Goal: Task Accomplishment & Management: Manage account settings

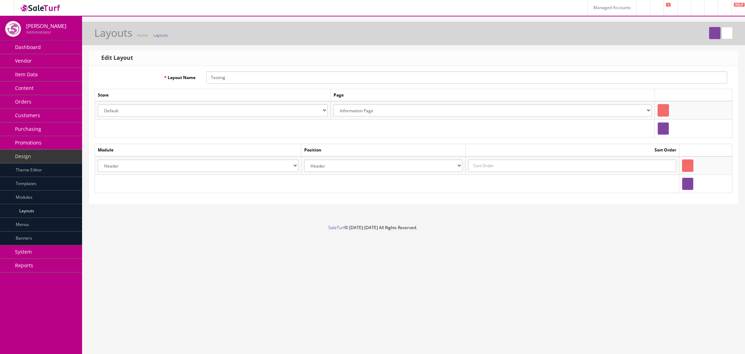
select select "information/information"
select select "header.39"
click at [46, 251] on link "System" at bounding box center [41, 252] width 82 height 14
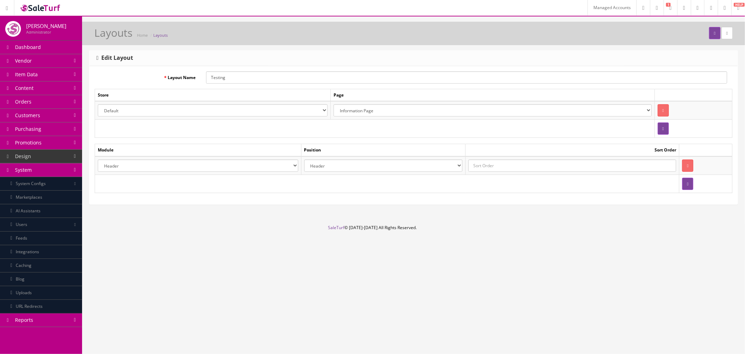
click at [46, 168] on link "System" at bounding box center [41, 170] width 82 height 14
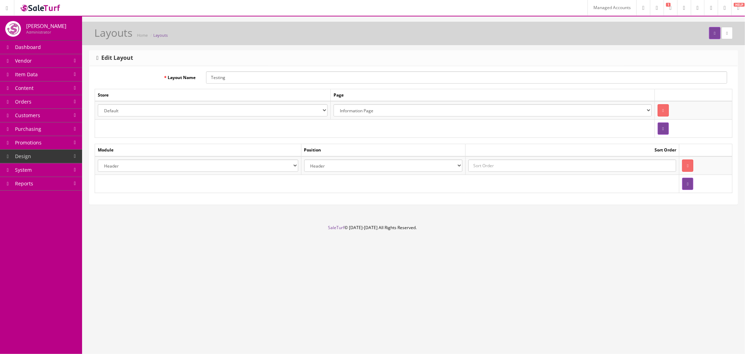
click at [51, 145] on link "Promotions" at bounding box center [41, 143] width 82 height 14
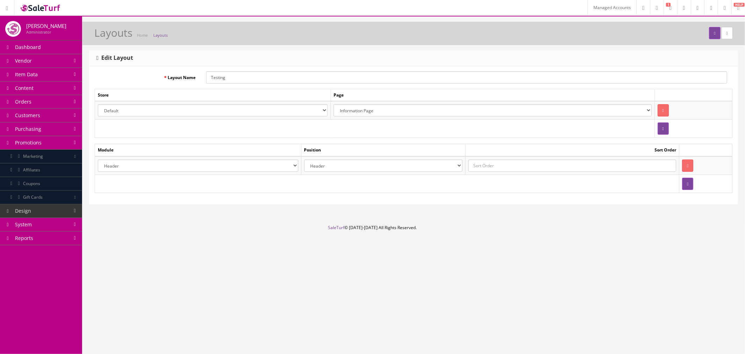
click at [55, 132] on link "Purchasing" at bounding box center [41, 129] width 82 height 14
click at [64, 130] on link "Purchasing" at bounding box center [41, 129] width 82 height 14
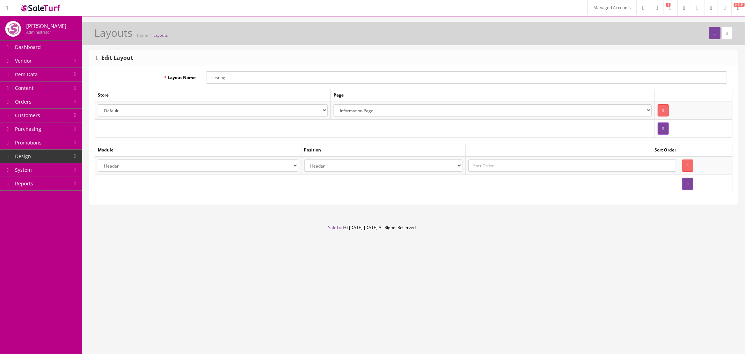
click at [58, 170] on link "System" at bounding box center [41, 170] width 82 height 14
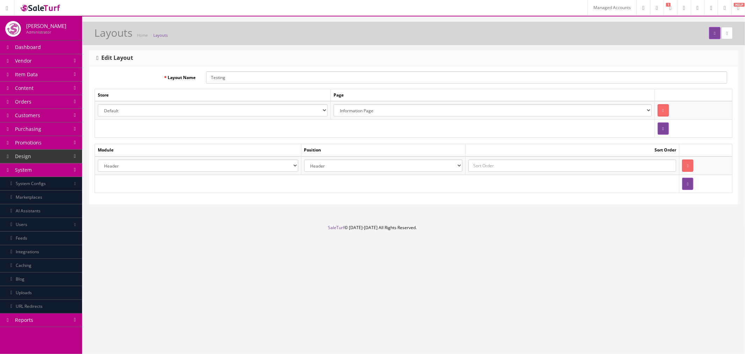
click at [50, 155] on link "Design" at bounding box center [41, 157] width 82 height 14
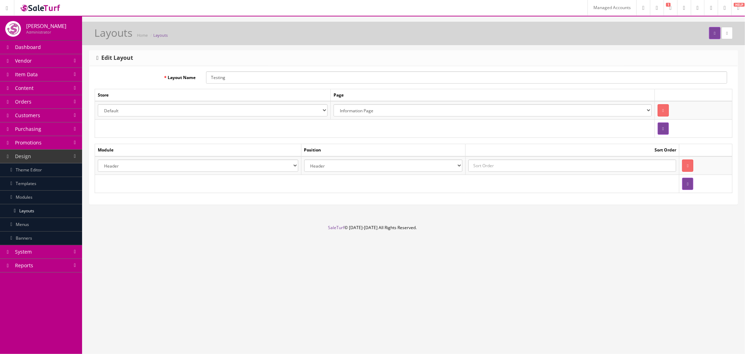
click at [53, 211] on link "Layouts" at bounding box center [41, 211] width 82 height 14
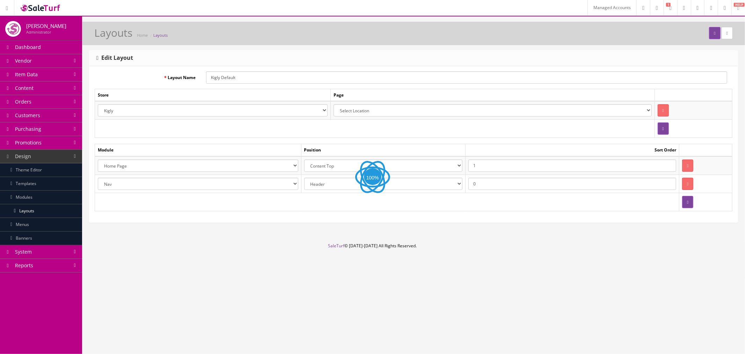
click at [706, 15] on header "Managed Accounts Research Trends Trending on Ebay Google Trends Amazon Insights…" at bounding box center [372, 8] width 745 height 16
click at [706, 13] on link at bounding box center [711, 7] width 14 height 15
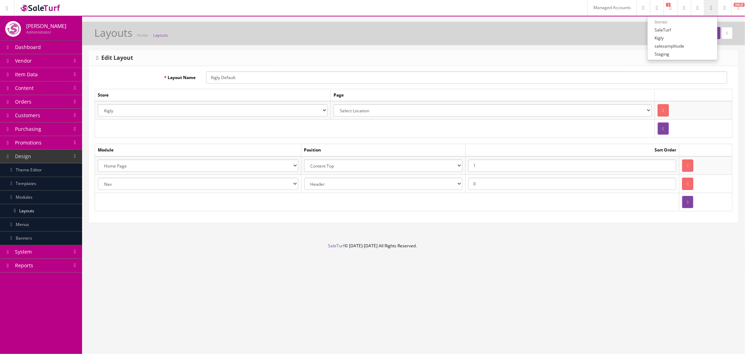
click at [691, 36] on link "Kigly" at bounding box center [683, 38] width 70 height 8
click at [588, 6] on link "Managed Accounts" at bounding box center [612, 7] width 49 height 15
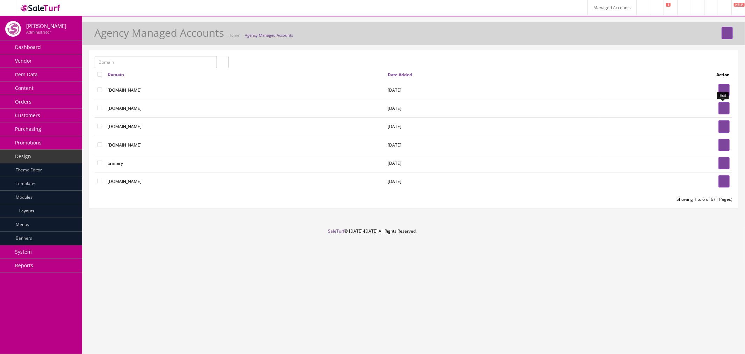
click at [719, 108] on link at bounding box center [724, 108] width 11 height 12
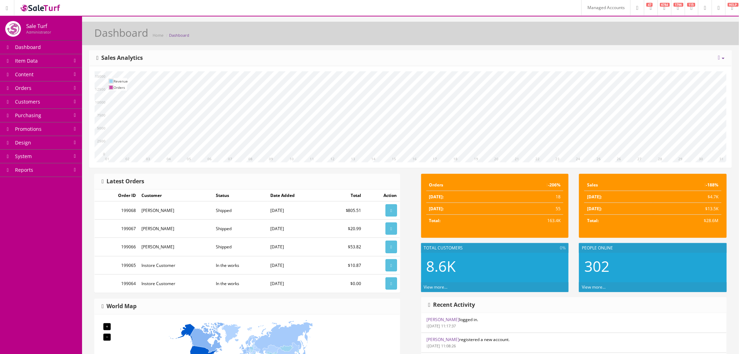
click at [45, 154] on link "System" at bounding box center [41, 157] width 82 height 14
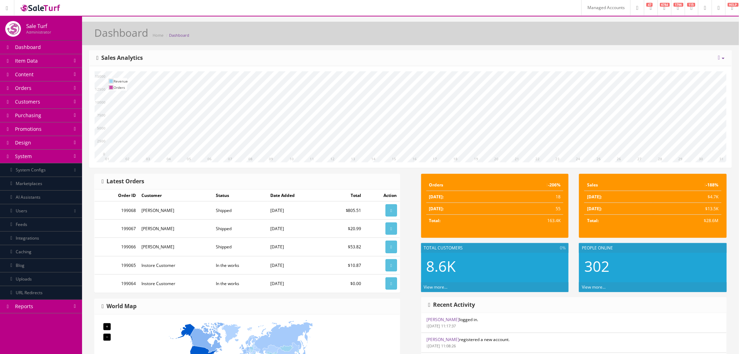
click at [53, 172] on link "System Configs" at bounding box center [41, 170] width 82 height 14
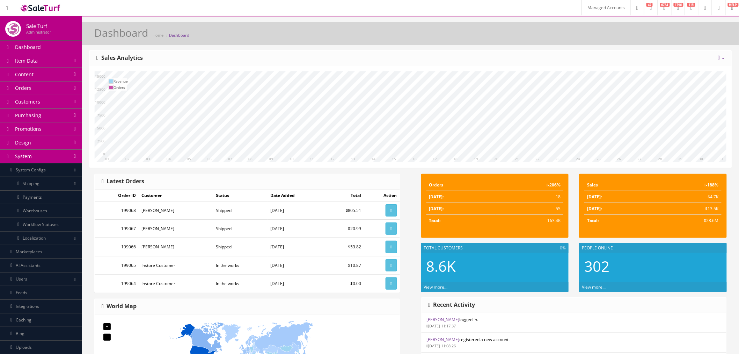
click at [56, 197] on link "Payments" at bounding box center [41, 197] width 82 height 14
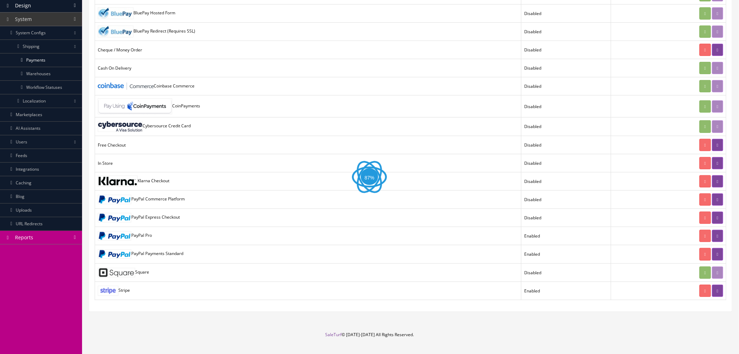
scroll to position [151, 0]
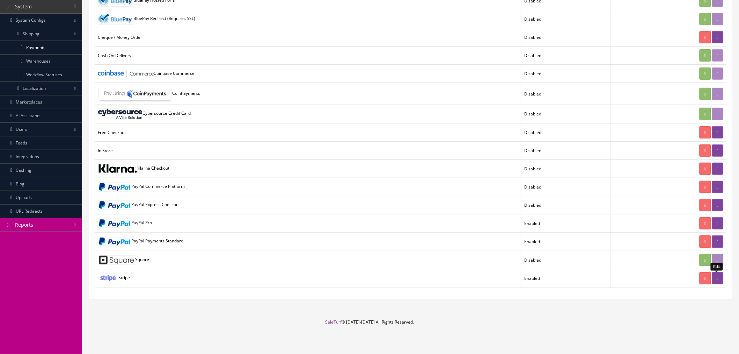
click at [717, 277] on icon at bounding box center [717, 278] width 1 height 4
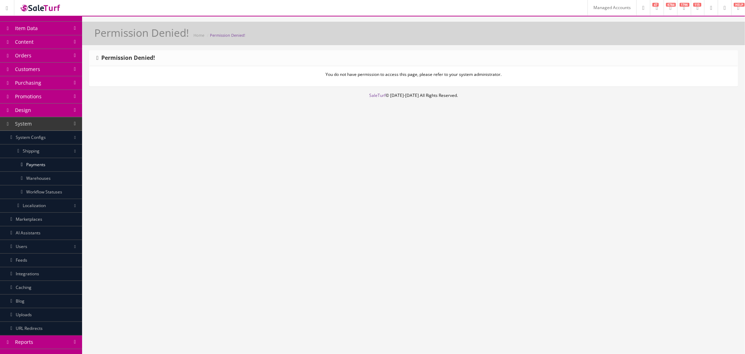
scroll to position [37, 0]
click at [52, 242] on link "Users" at bounding box center [41, 243] width 82 height 14
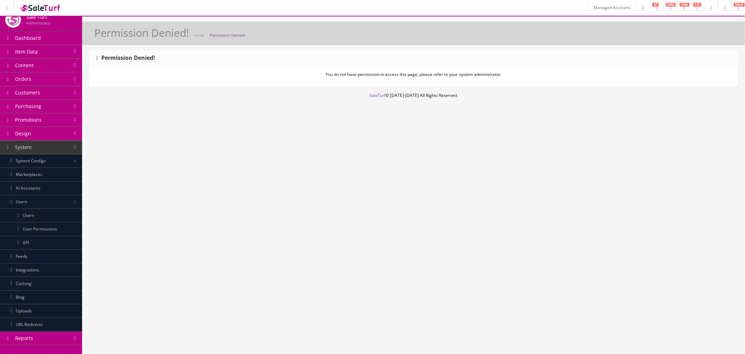
scroll to position [10, 0]
click at [57, 229] on link "User Permissions" at bounding box center [41, 229] width 82 height 14
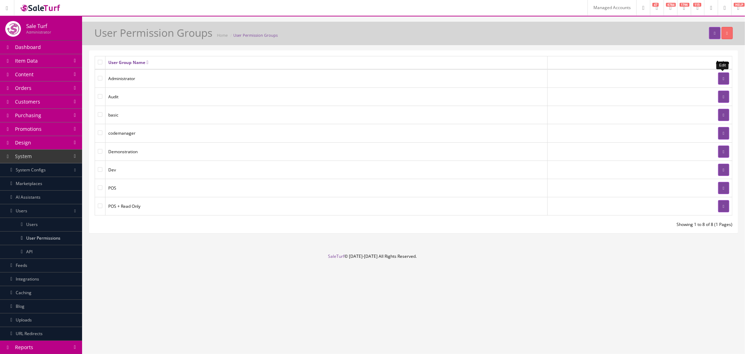
click at [720, 75] on link at bounding box center [723, 78] width 11 height 12
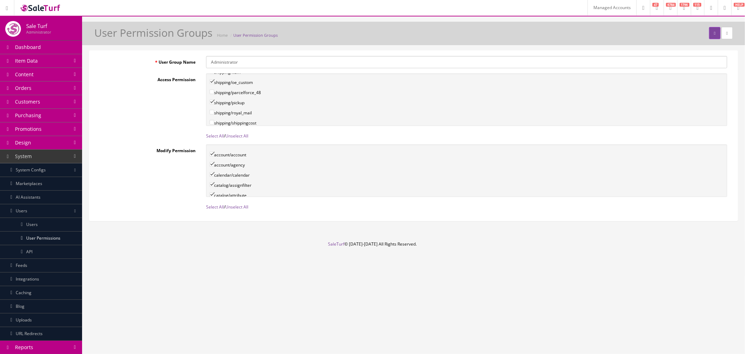
scroll to position [2714, 0]
click at [211, 137] on link "Select All" at bounding box center [215, 136] width 18 height 6
checkbox input"] "true"
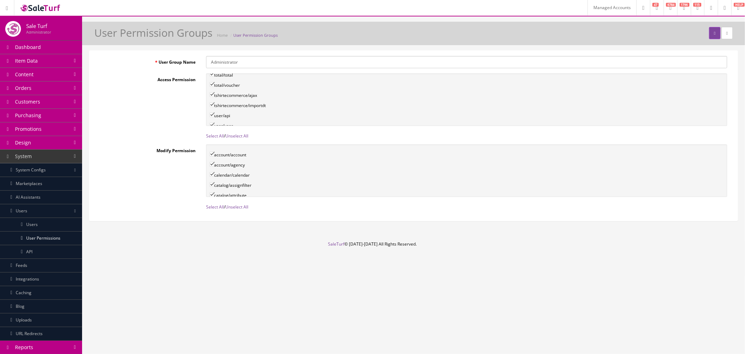
checkbox input"] "true"
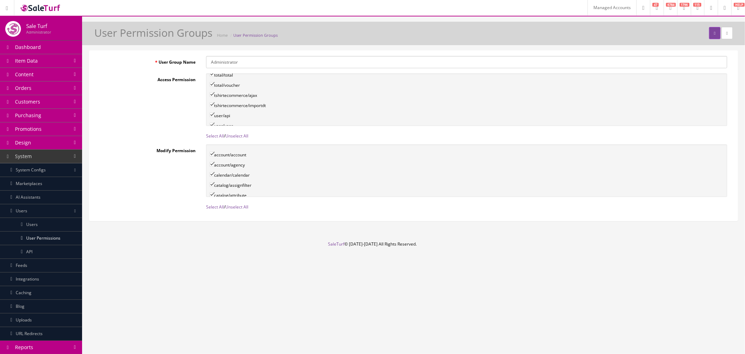
checkbox input"] "true"
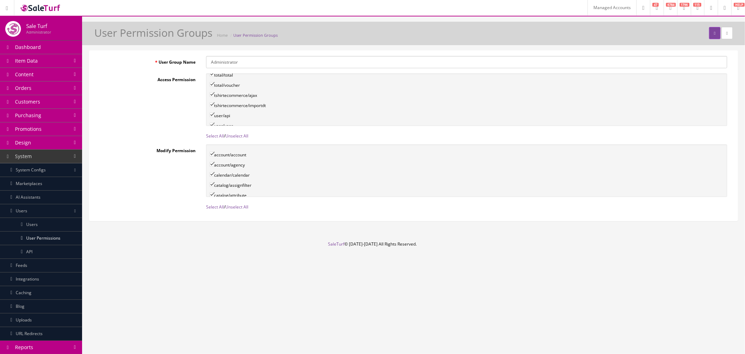
checkbox input"] "true"
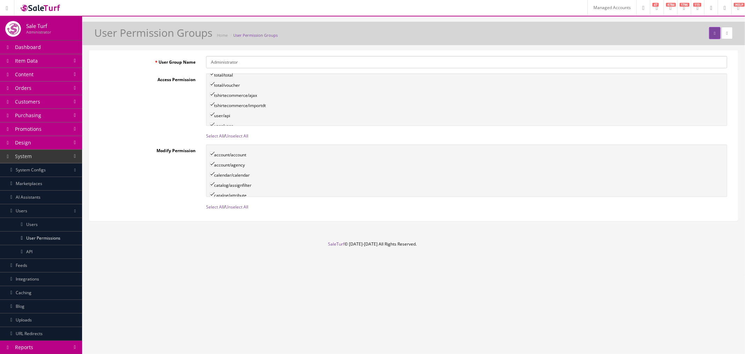
checkbox input"] "true"
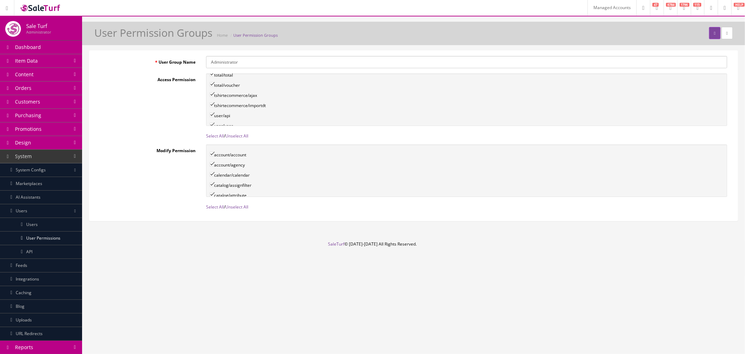
checkbox input"] "true"
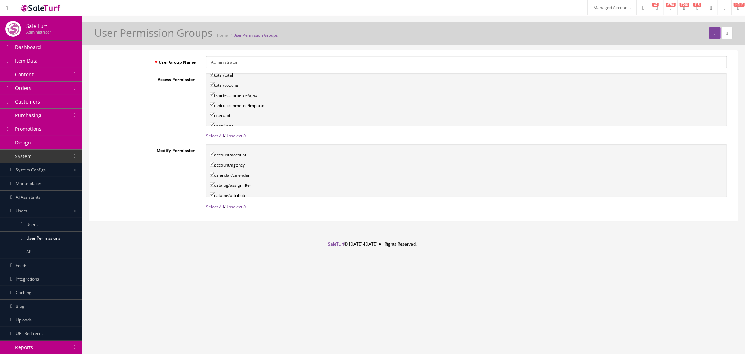
checkbox input"] "true"
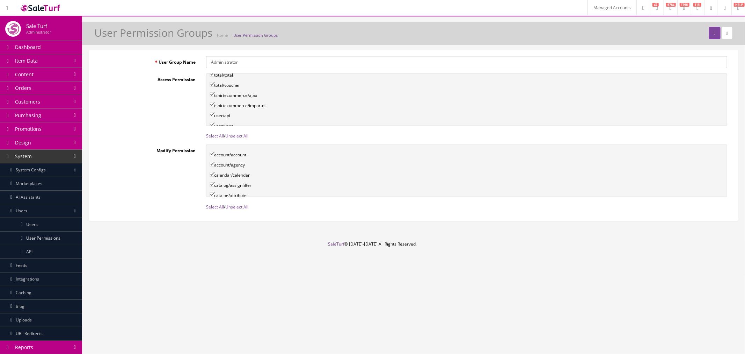
checkbox input"] "true"
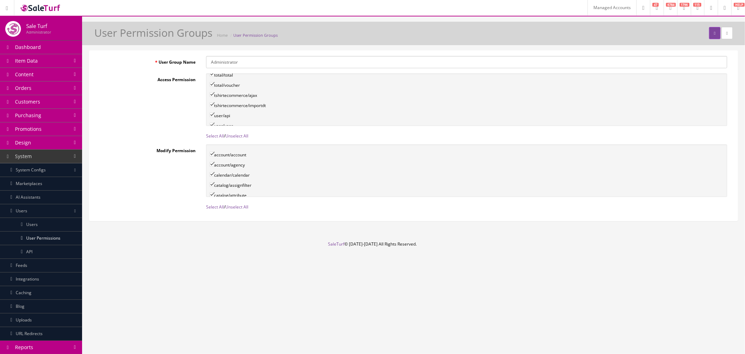
checkbox input"] "true"
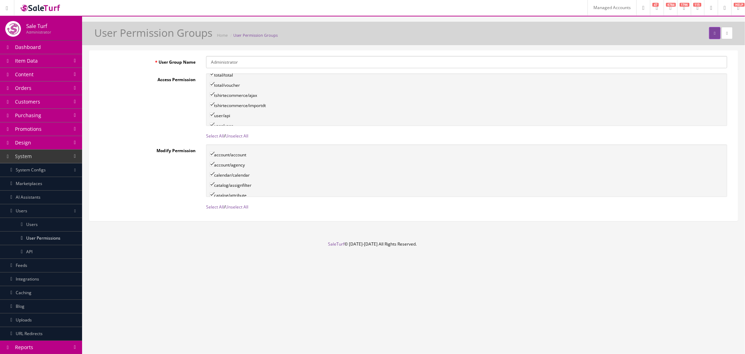
checkbox input"] "true"
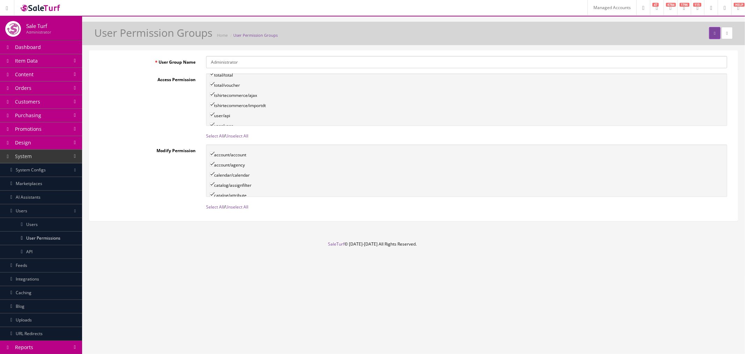
checkbox input"] "true"
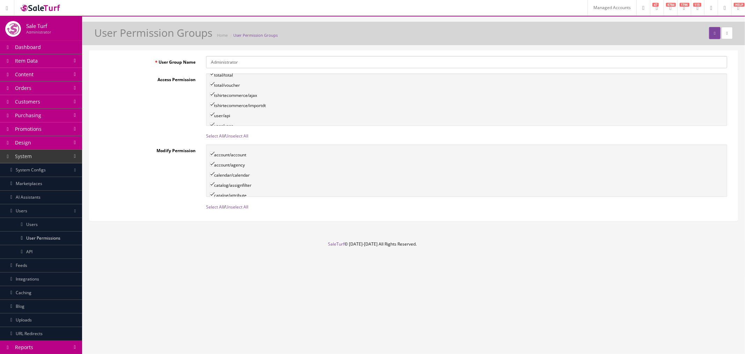
checkbox input"] "true"
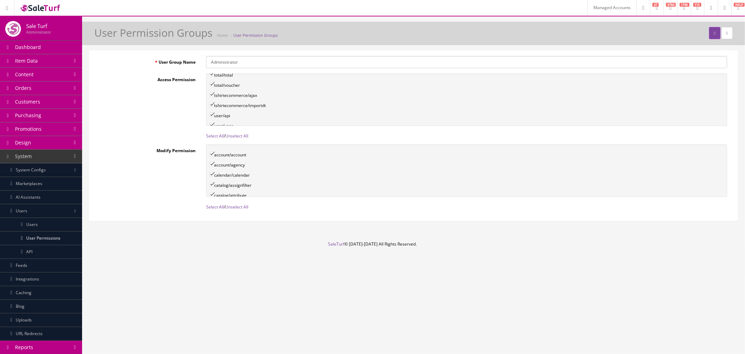
checkbox input"] "true"
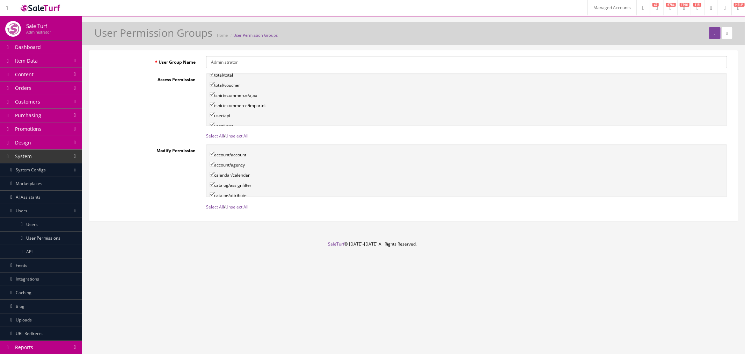
checkbox input"] "true"
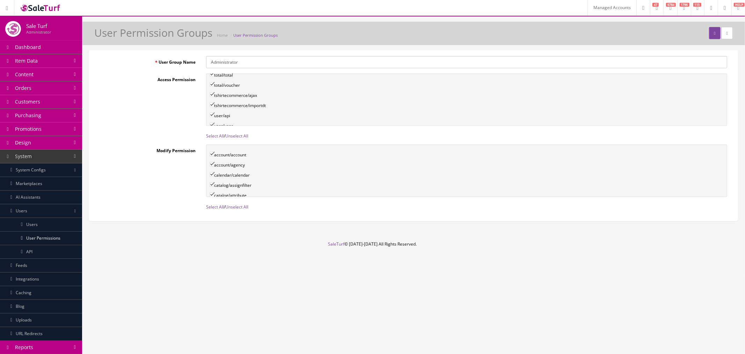
checkbox input"] "true"
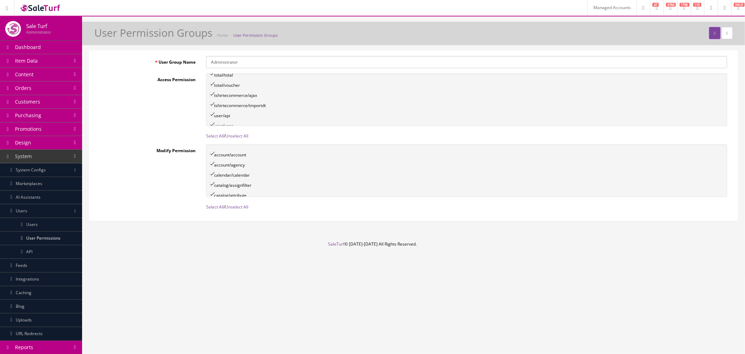
checkbox input"] "true"
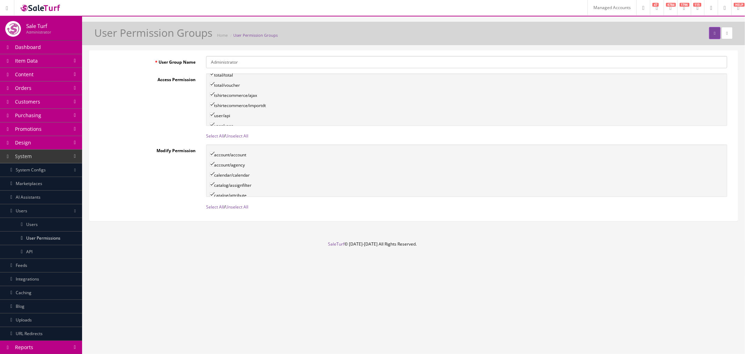
checkbox input"] "true"
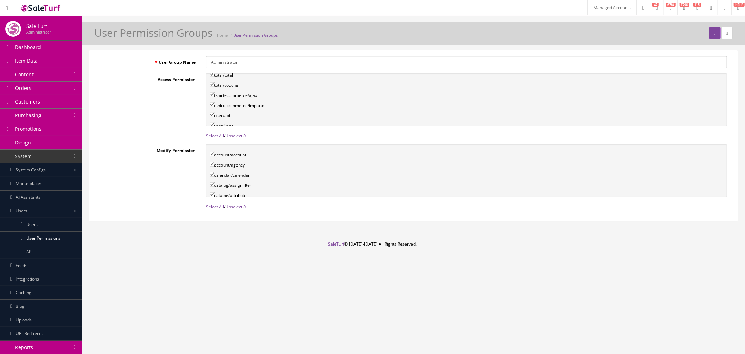
checkbox input"] "true"
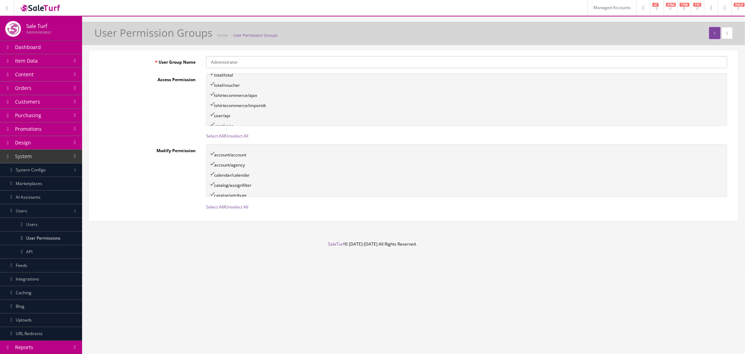
checkbox input"] "true"
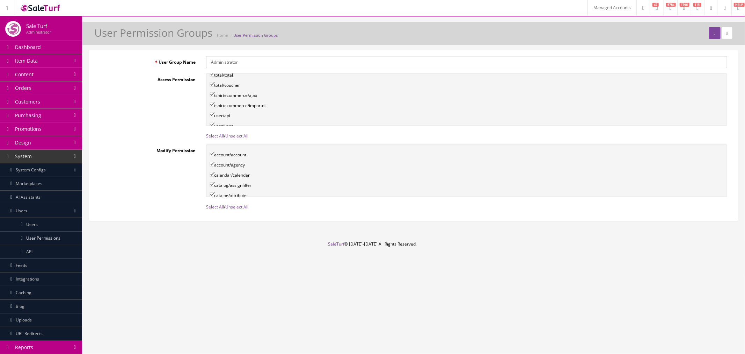
checkbox input"] "true"
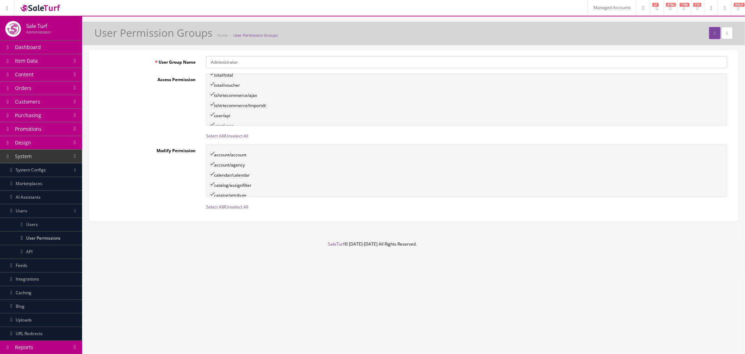
checkbox input"] "true"
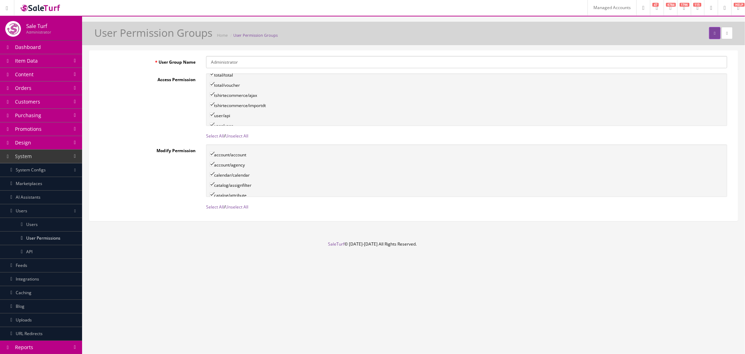
checkbox input"] "true"
click at [213, 205] on link "Select All" at bounding box center [215, 207] width 18 height 6
checkbox input"] "true"
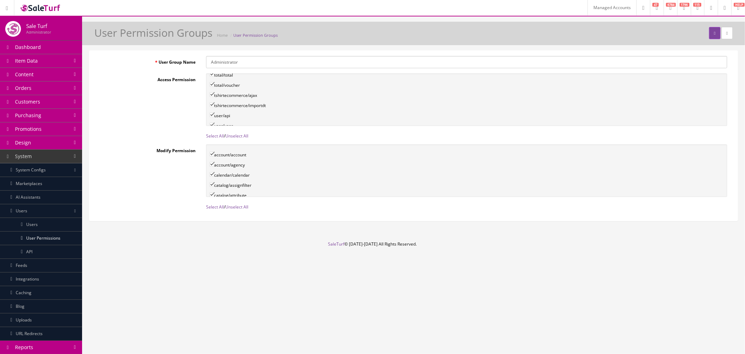
checkbox input"] "true"
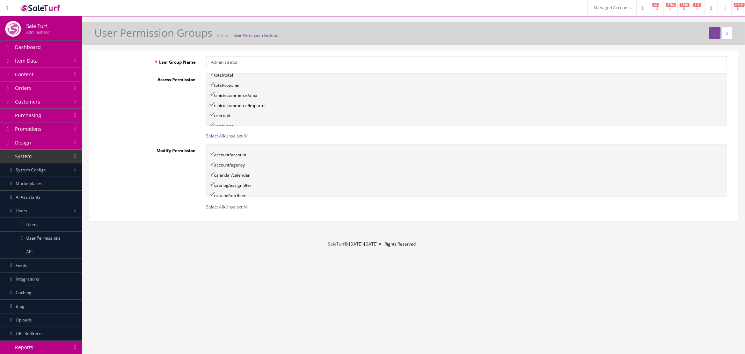
checkbox input"] "true"
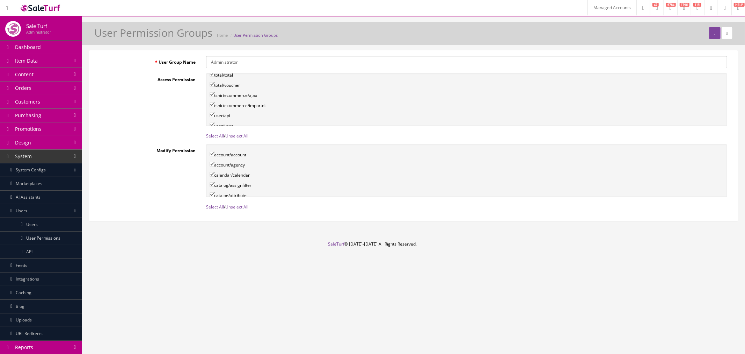
checkbox input"] "true"
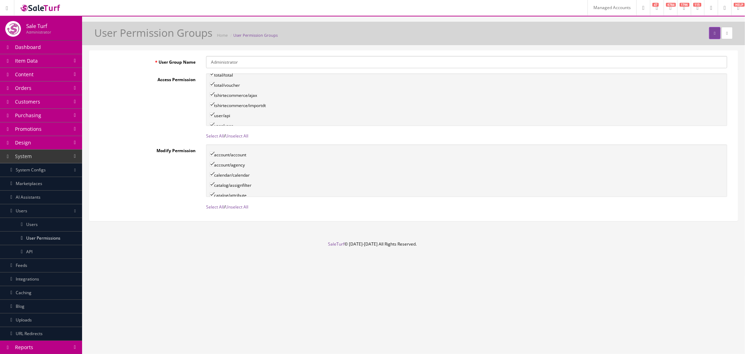
checkbox input"] "true"
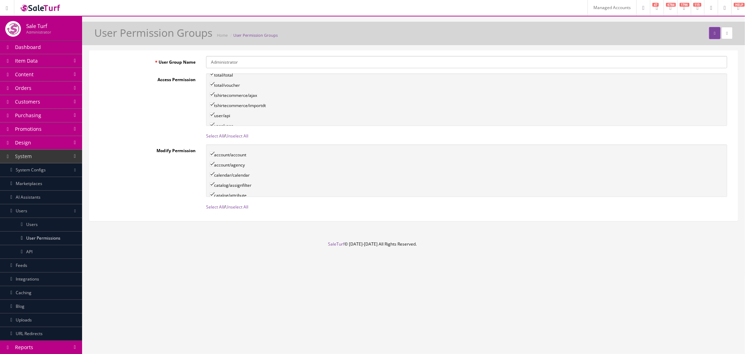
checkbox input"] "true"
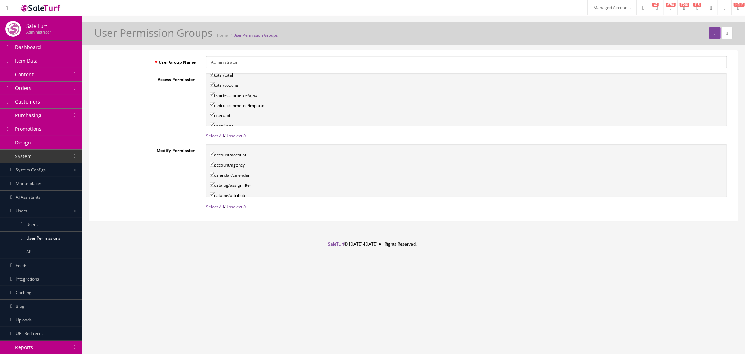
checkbox input"] "true"
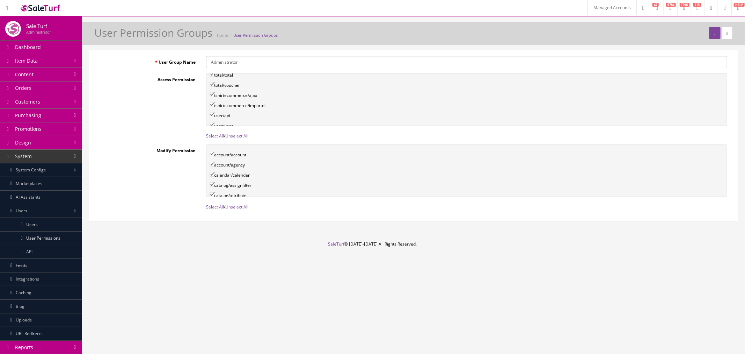
checkbox input"] "true"
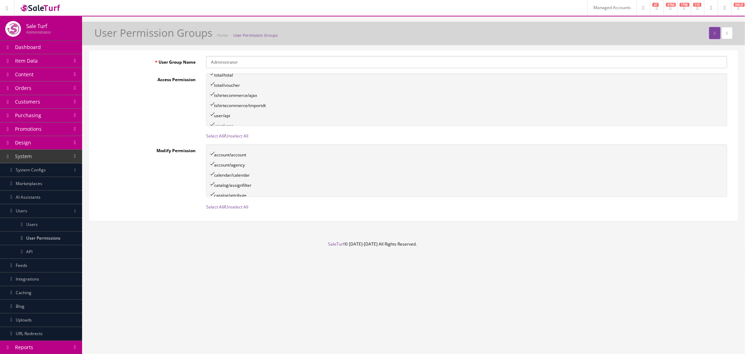
checkbox input"] "true"
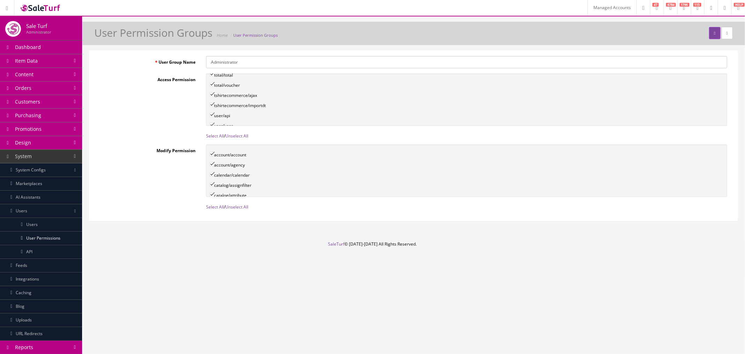
checkbox input"] "true"
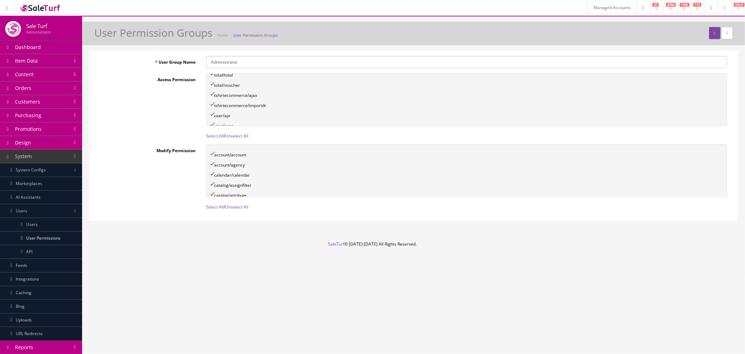
checkbox input"] "true"
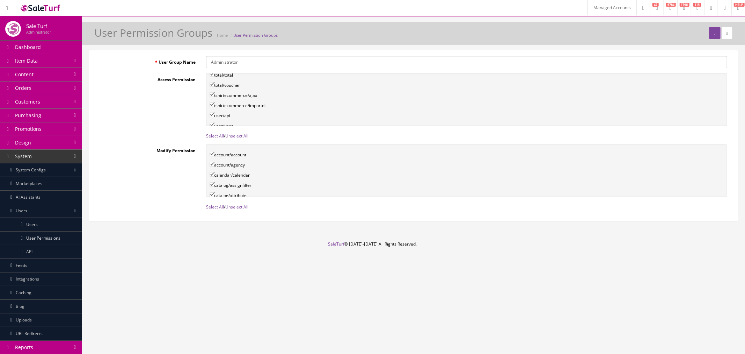
checkbox input"] "true"
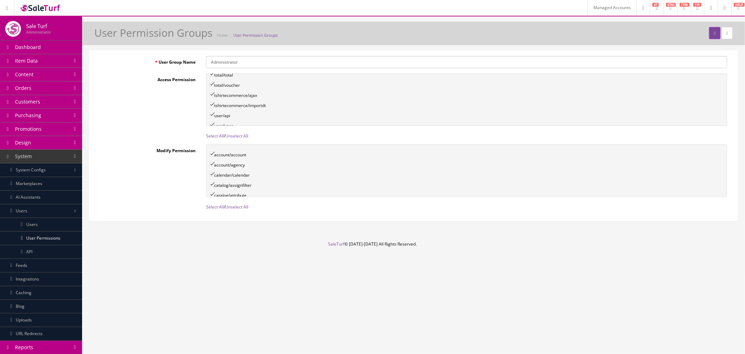
checkbox input"] "true"
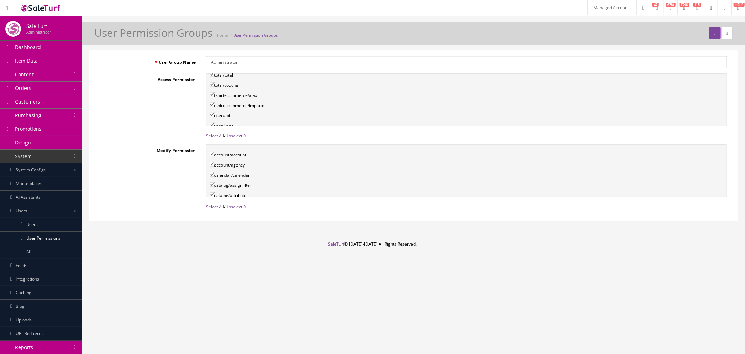
checkbox input"] "true"
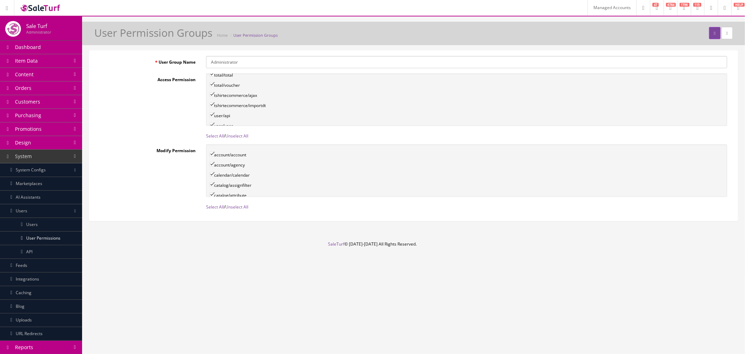
checkbox input"] "true"
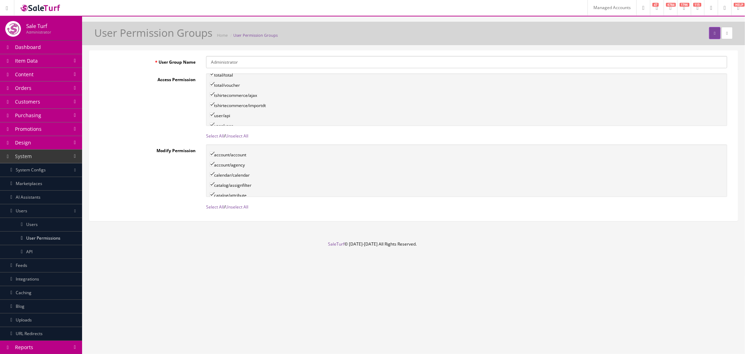
checkbox input"] "true"
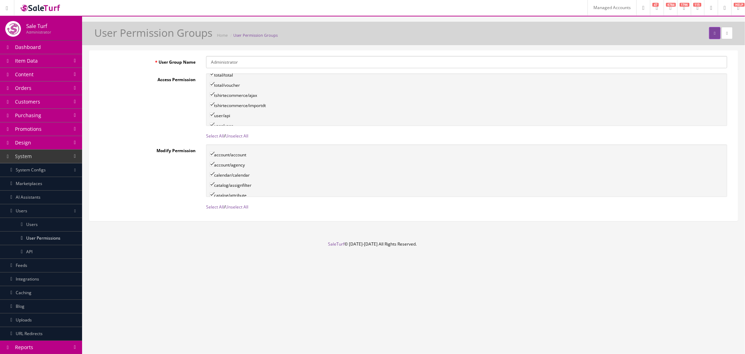
checkbox input"] "true"
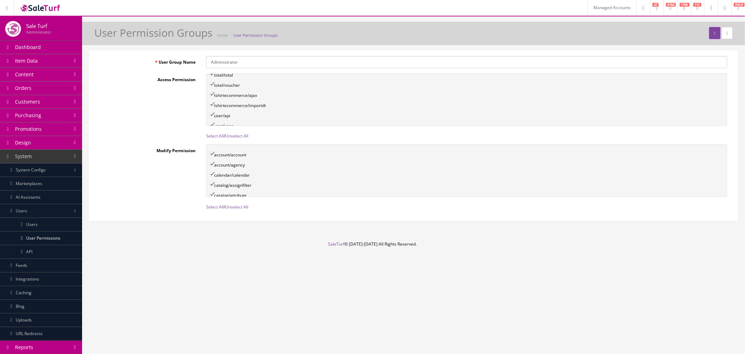
checkbox input"] "true"
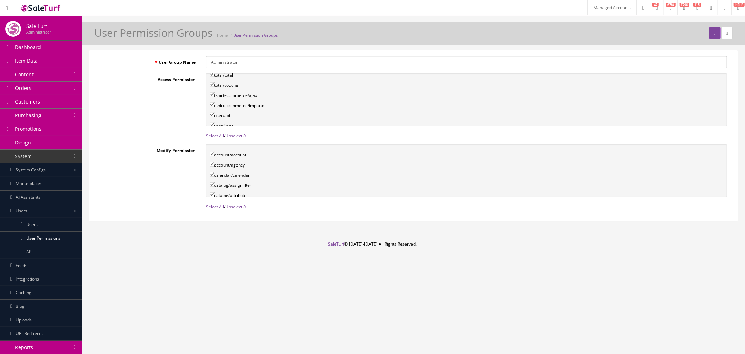
checkbox input"] "true"
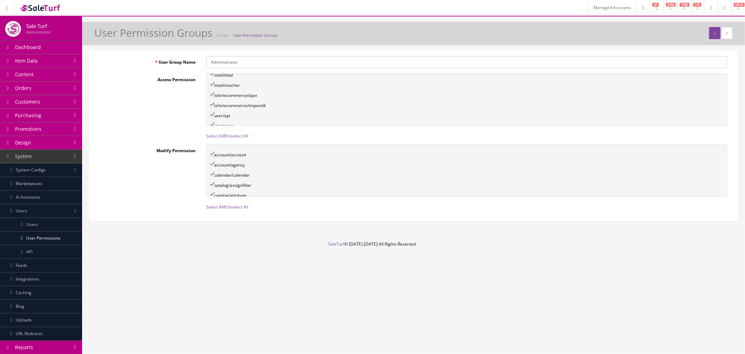
checkbox input"] "true"
click at [709, 33] on button "submit" at bounding box center [714, 33] width 11 height 12
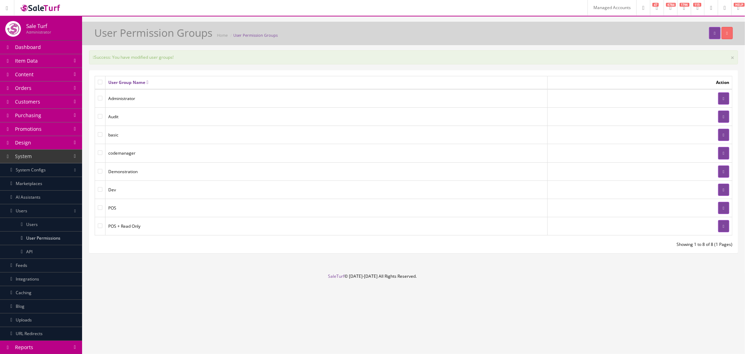
click at [35, 175] on link "System Configs" at bounding box center [41, 170] width 82 height 14
click at [44, 194] on link "Payments" at bounding box center [41, 197] width 82 height 14
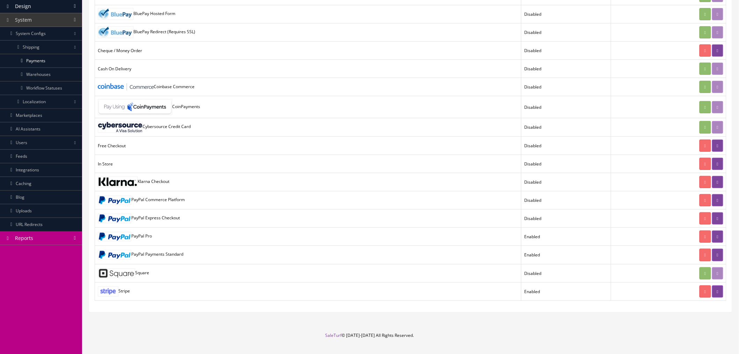
scroll to position [151, 0]
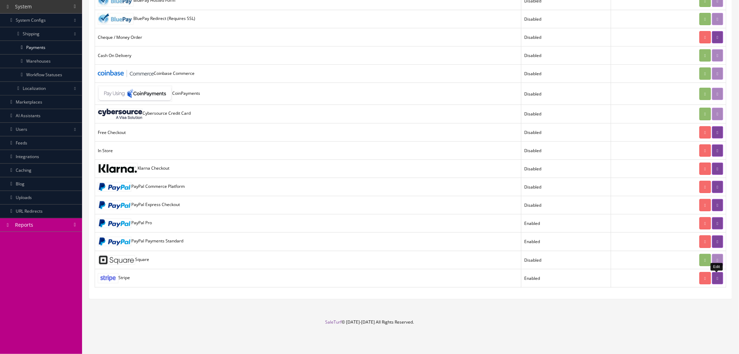
click at [717, 280] on icon at bounding box center [717, 278] width 1 height 4
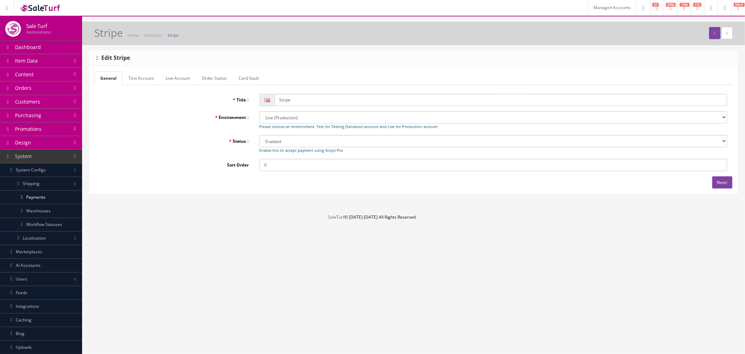
click at [154, 79] on link "Test Account" at bounding box center [141, 78] width 36 height 14
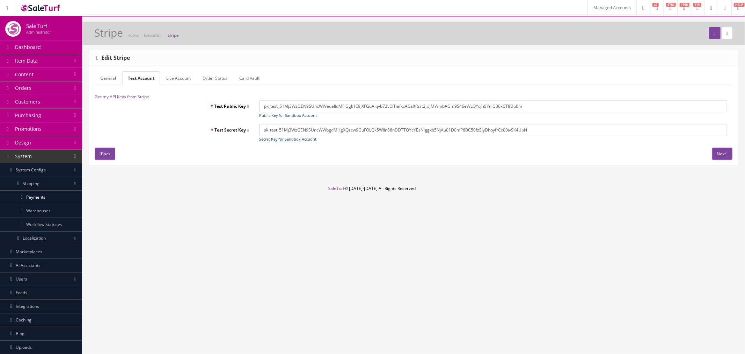
click at [169, 78] on link "Live Account" at bounding box center [179, 78] width 36 height 14
click at [200, 77] on link "Order Status" at bounding box center [216, 78] width 36 height 14
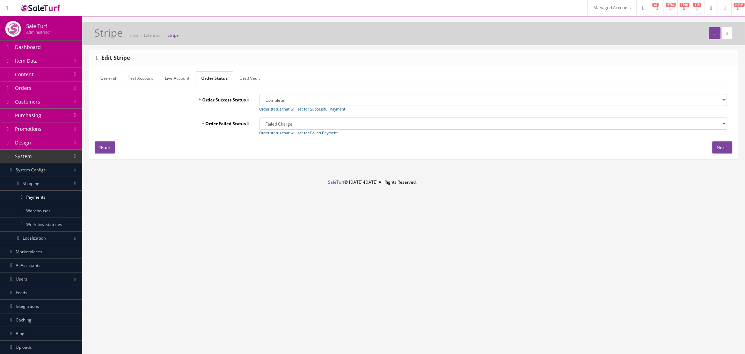
click at [247, 80] on link "Card Vault" at bounding box center [249, 78] width 31 height 14
click at [225, 79] on link "Order Status" at bounding box center [214, 78] width 36 height 14
click at [197, 79] on link "Order Status" at bounding box center [215, 78] width 38 height 14
click at [177, 79] on link "Live Account" at bounding box center [177, 78] width 36 height 14
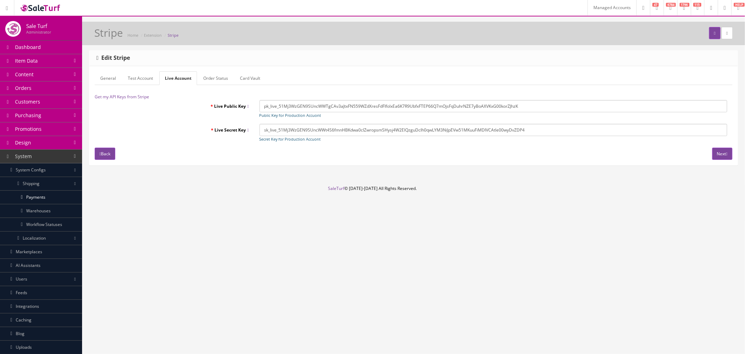
click at [100, 78] on link "General" at bounding box center [108, 78] width 27 height 14
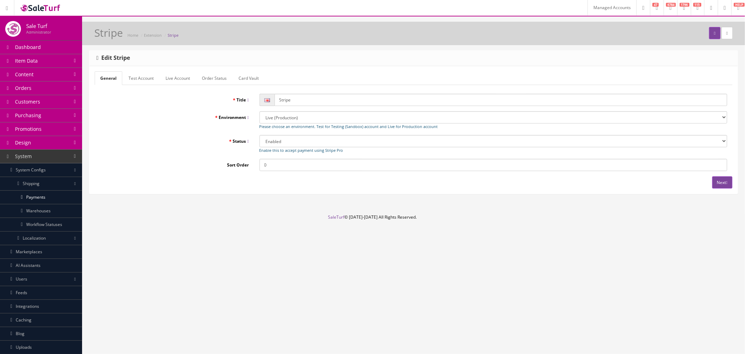
click at [149, 79] on link "Test Account" at bounding box center [141, 78] width 36 height 14
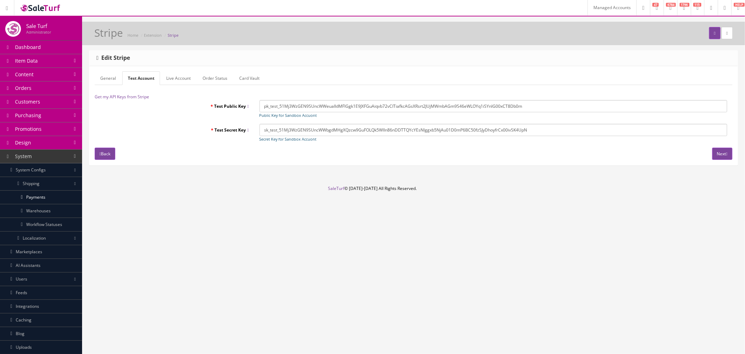
click at [179, 79] on link "Live Account" at bounding box center [179, 78] width 36 height 14
click at [220, 81] on link "Order Status" at bounding box center [216, 78] width 36 height 14
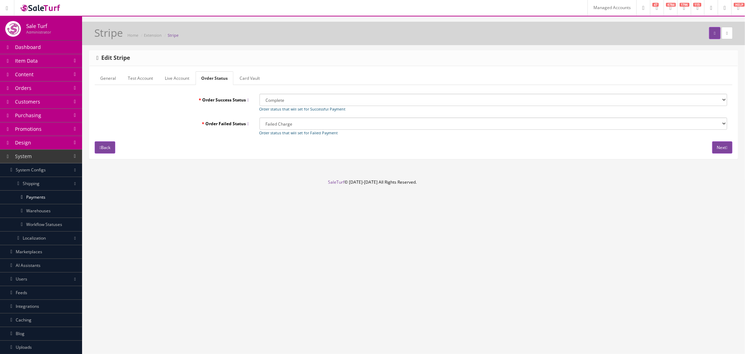
click at [251, 80] on link "Card Vault" at bounding box center [249, 78] width 31 height 14
click at [217, 81] on link "Order Status" at bounding box center [214, 78] width 36 height 14
click at [239, 82] on link "Card Vault" at bounding box center [249, 78] width 31 height 14
click at [111, 79] on link "General" at bounding box center [108, 78] width 27 height 14
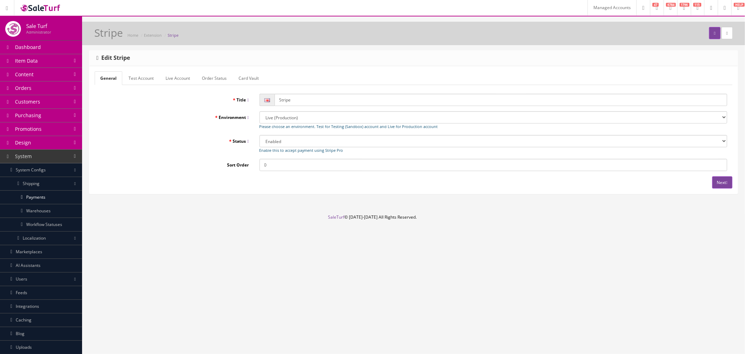
click at [135, 75] on link "Test Account" at bounding box center [141, 78] width 36 height 14
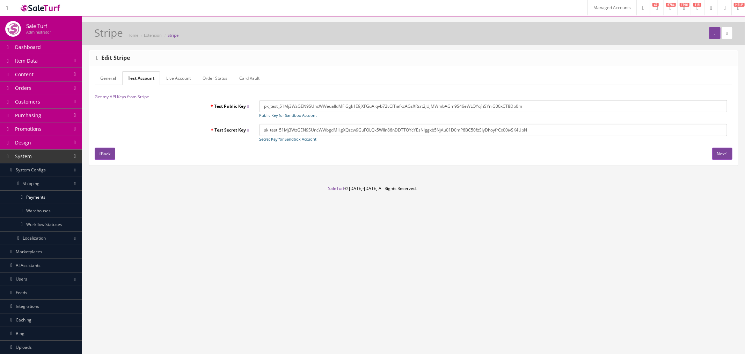
click at [183, 78] on link "Live Account" at bounding box center [179, 78] width 36 height 14
click at [218, 81] on link "Order Status" at bounding box center [216, 78] width 36 height 14
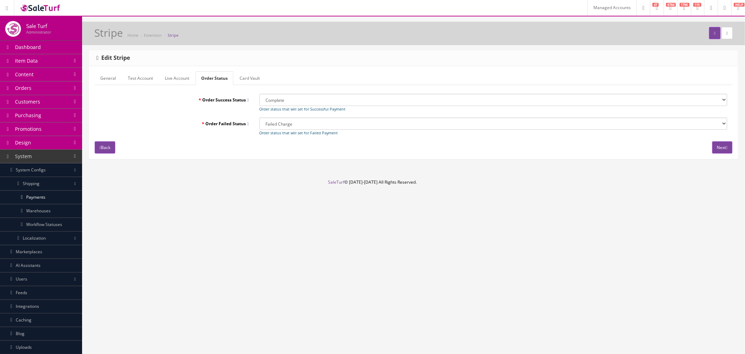
click at [240, 75] on link "Card Vault" at bounding box center [249, 78] width 31 height 14
click at [213, 75] on link "Order Status" at bounding box center [214, 78] width 36 height 14
click at [179, 78] on link "Live Account" at bounding box center [177, 78] width 36 height 14
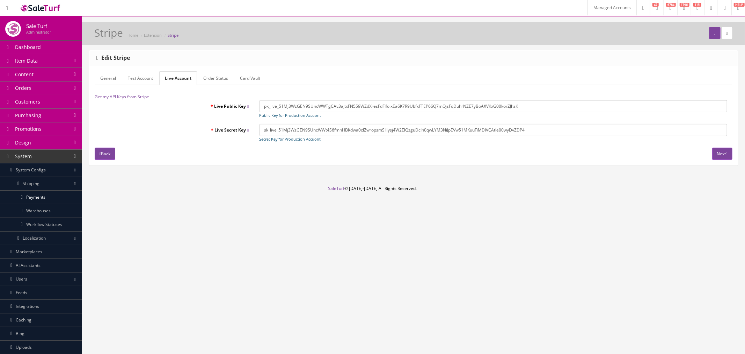
click at [151, 80] on link "Test Account" at bounding box center [140, 78] width 36 height 14
click at [116, 79] on link "General" at bounding box center [108, 78] width 27 height 14
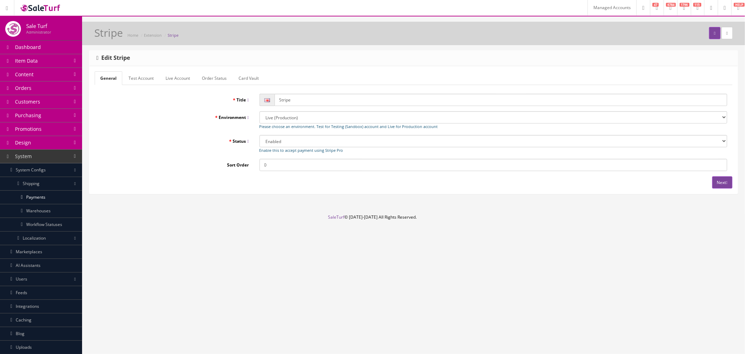
click at [133, 81] on link "Test Account" at bounding box center [141, 78] width 36 height 14
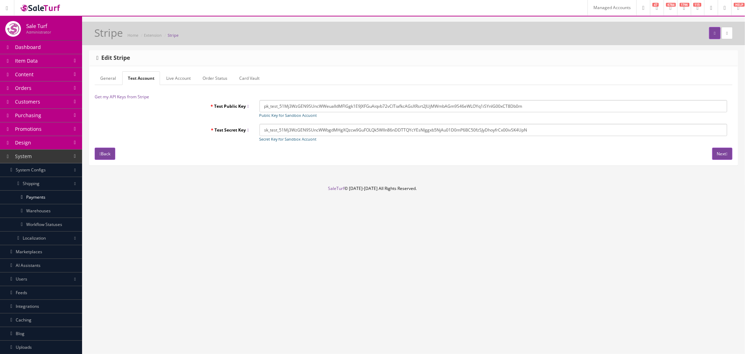
click at [108, 80] on link "General" at bounding box center [108, 78] width 27 height 14
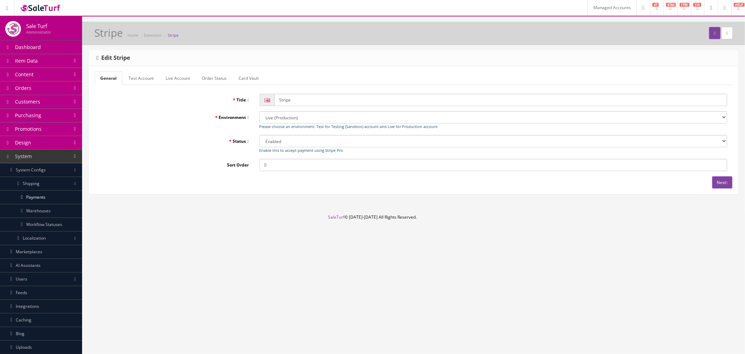
click at [243, 76] on link "Card Vault" at bounding box center [248, 78] width 31 height 14
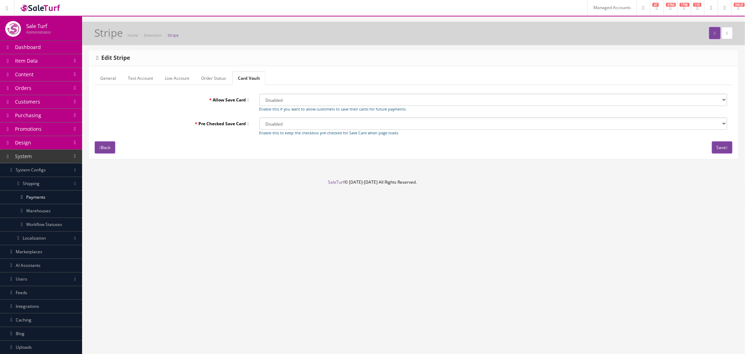
click at [219, 77] on link "Order Status" at bounding box center [214, 78] width 36 height 14
click at [178, 78] on link "Live Account" at bounding box center [177, 78] width 36 height 14
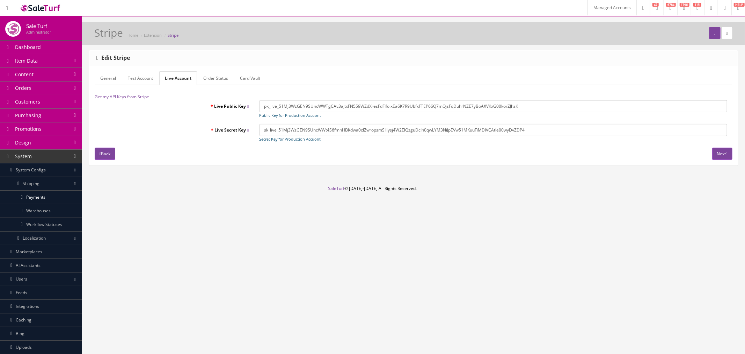
click at [134, 78] on link "Test Account" at bounding box center [140, 78] width 36 height 14
click at [114, 78] on link "General" at bounding box center [108, 78] width 27 height 14
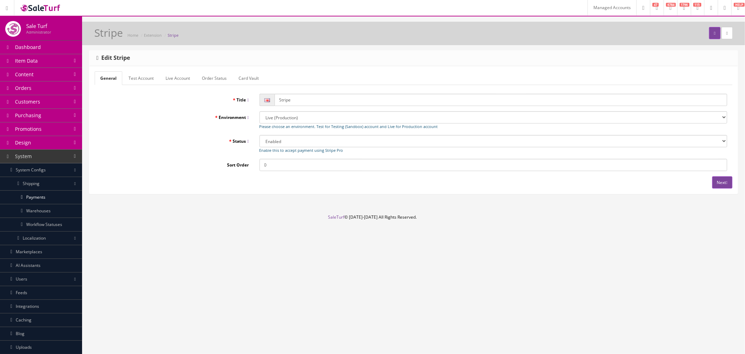
click at [248, 81] on link "Card Vault" at bounding box center [248, 78] width 31 height 14
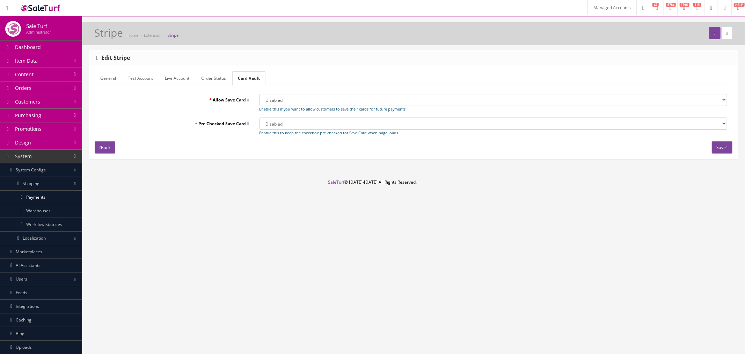
click at [216, 82] on link "Order Status" at bounding box center [214, 78] width 36 height 14
click at [175, 81] on link "Live Account" at bounding box center [177, 78] width 36 height 14
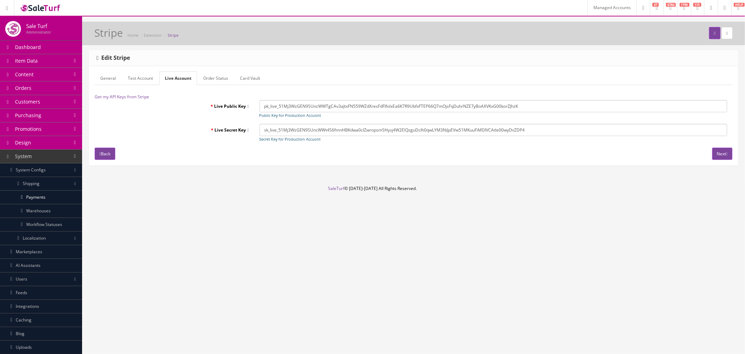
click at [151, 81] on link "Test Account" at bounding box center [140, 78] width 36 height 14
click at [108, 81] on link "General" at bounding box center [108, 78] width 27 height 14
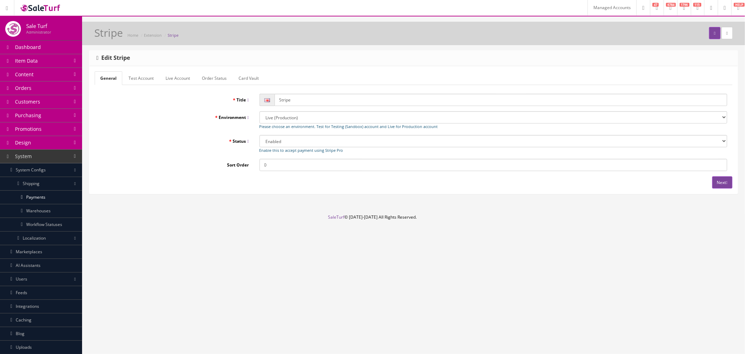
click at [239, 82] on link "Card Vault" at bounding box center [248, 78] width 31 height 14
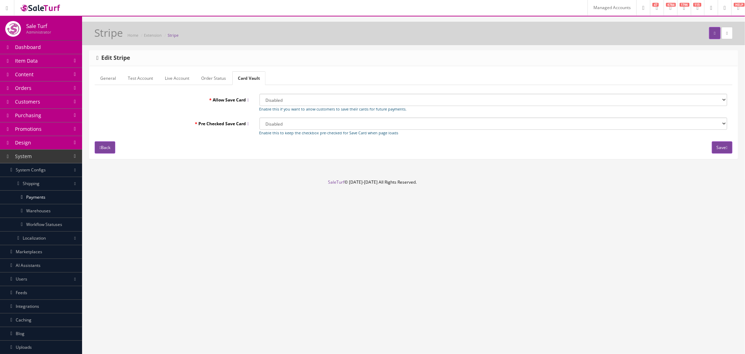
click at [25, 166] on link "System Configs" at bounding box center [41, 170] width 82 height 14
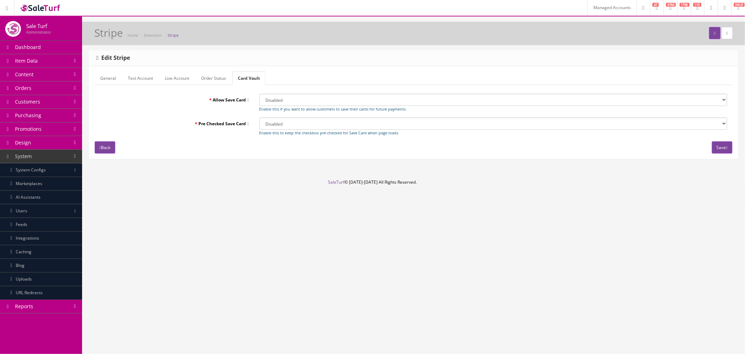
click at [27, 193] on link "AI Assistants" at bounding box center [41, 197] width 82 height 14
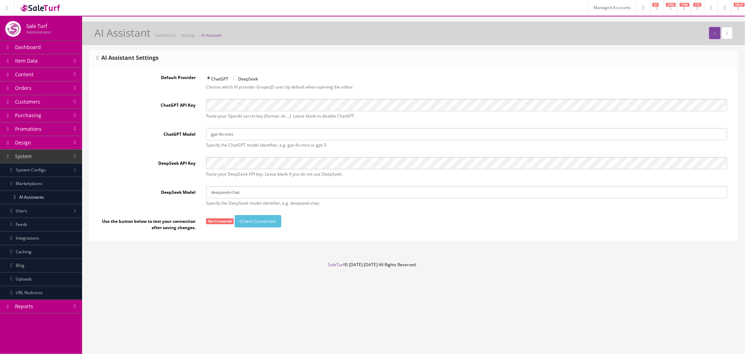
click at [246, 309] on div "Managed Accounts Research Trends Trending on Ebay Google Trends Amazon Insights…" at bounding box center [372, 177] width 745 height 354
click at [588, 8] on link "Managed Accounts" at bounding box center [612, 7] width 49 height 15
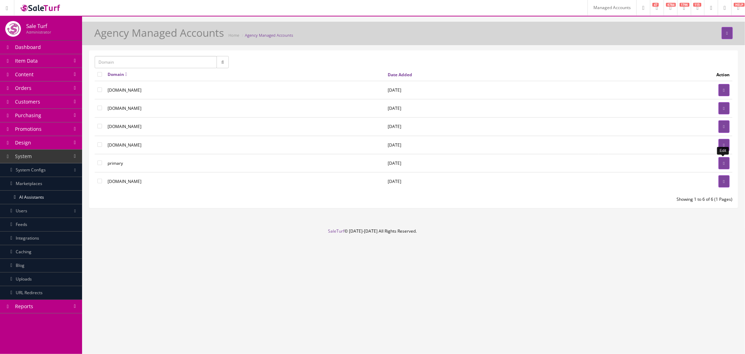
click at [724, 161] on icon at bounding box center [724, 163] width 1 height 4
